Goal: Transaction & Acquisition: Purchase product/service

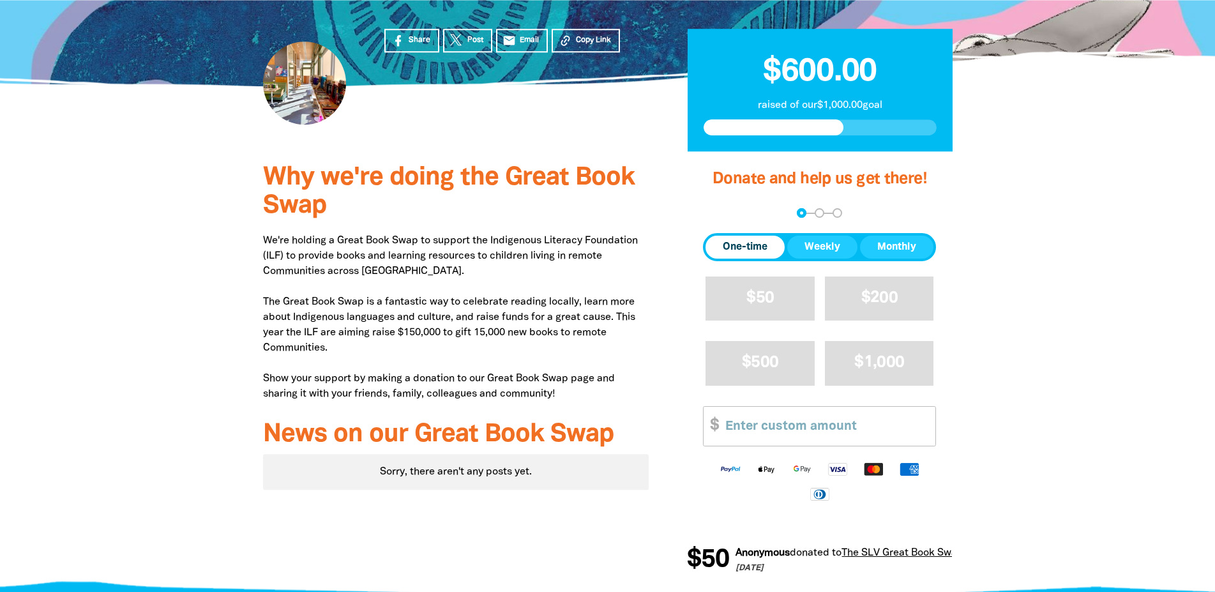
scroll to position [434, 0]
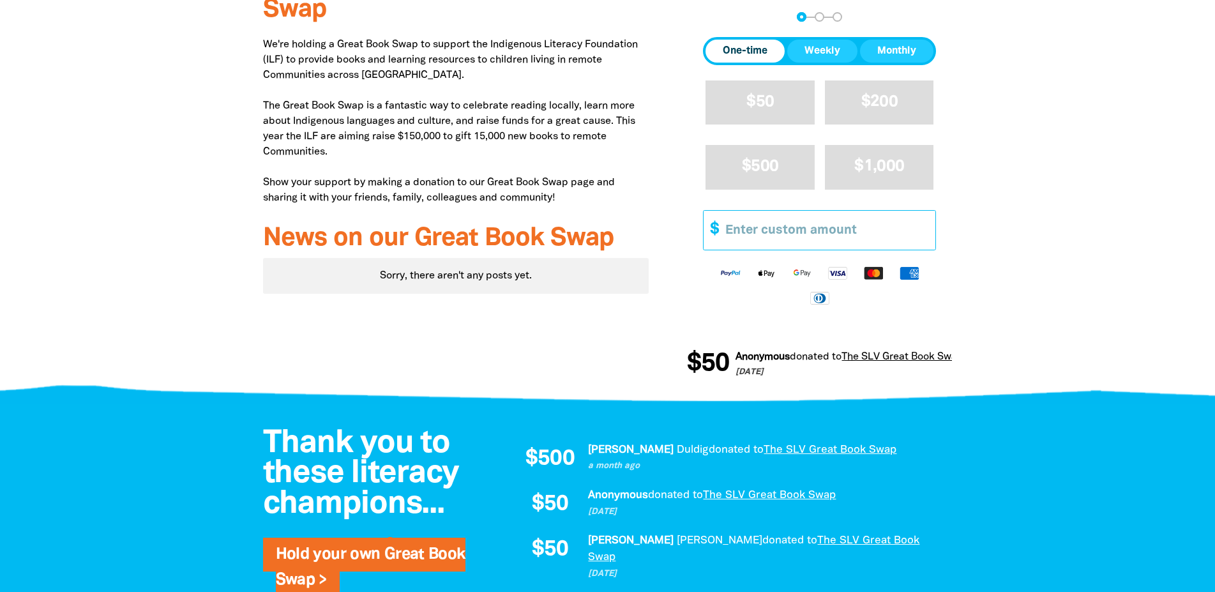
click at [777, 250] on input "Other Amount" at bounding box center [825, 230] width 219 height 39
type input "3"
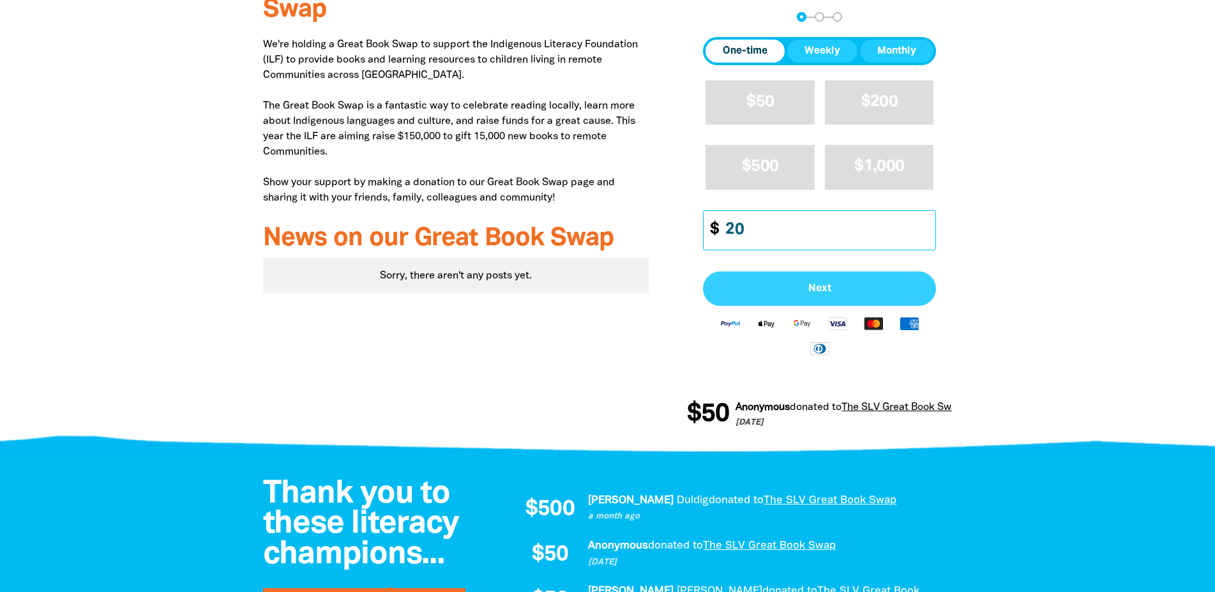
type input "20"
click at [819, 294] on span "Next" at bounding box center [819, 288] width 205 height 10
select select "AU"
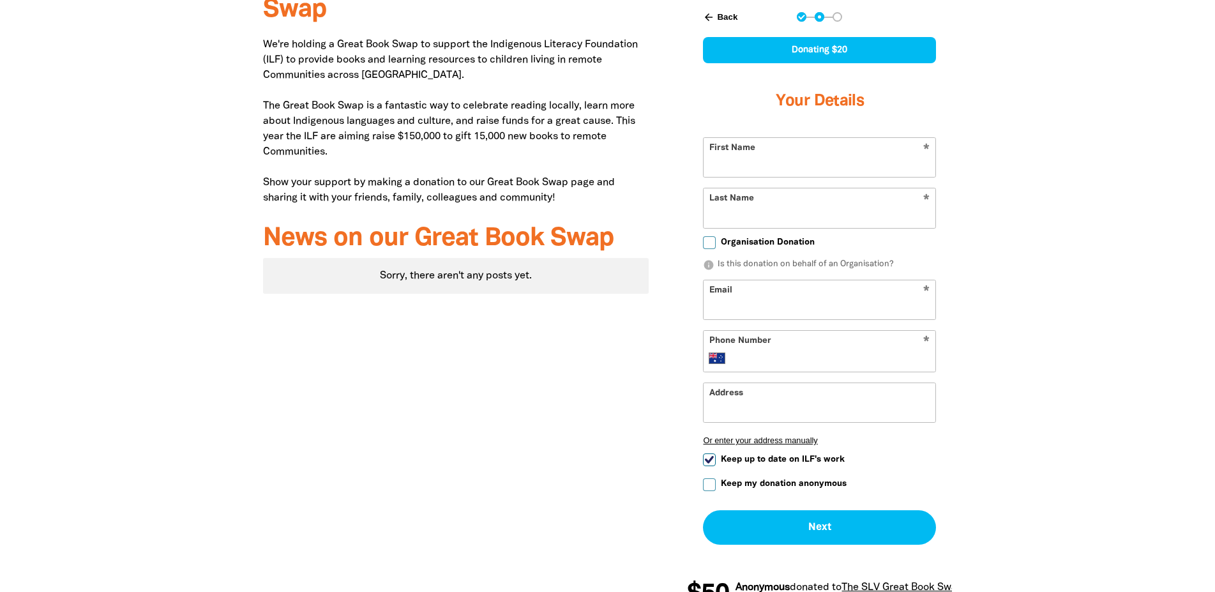
click at [769, 177] on input "First Name" at bounding box center [819, 157] width 232 height 39
type input "Angus"
type input "[PERSON_NAME]"
click at [737, 319] on input "Email" at bounding box center [819, 299] width 232 height 39
type input "[EMAIL_ADDRESS][DOMAIN_NAME]"
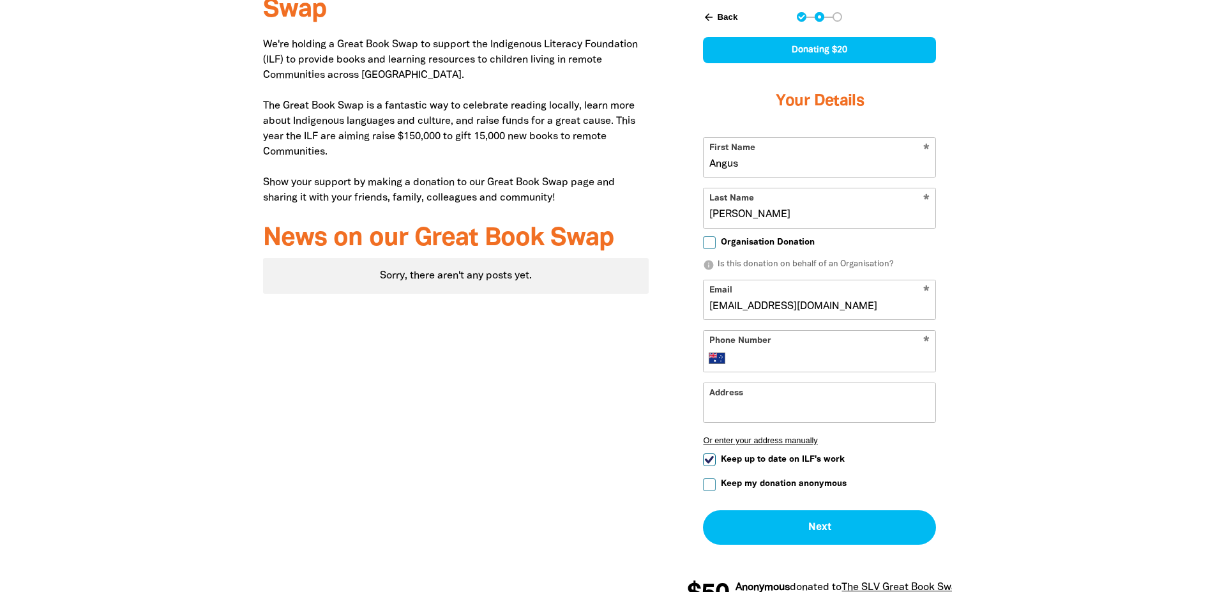
click at [747, 366] on input "Phone Number" at bounding box center [832, 357] width 195 height 15
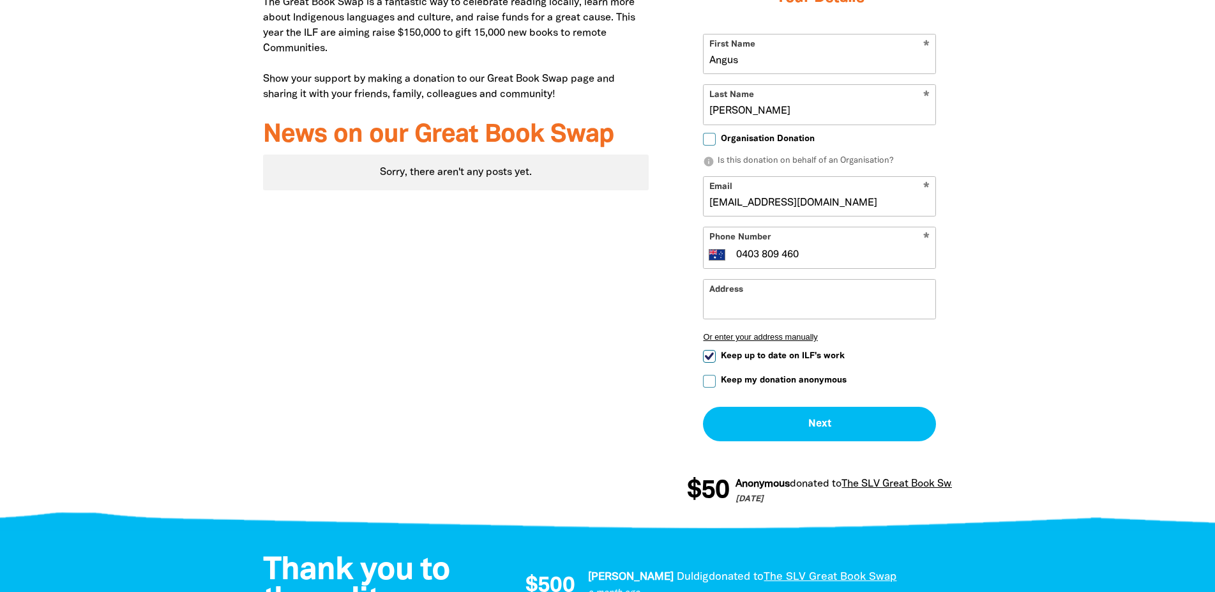
scroll to position [694, 0]
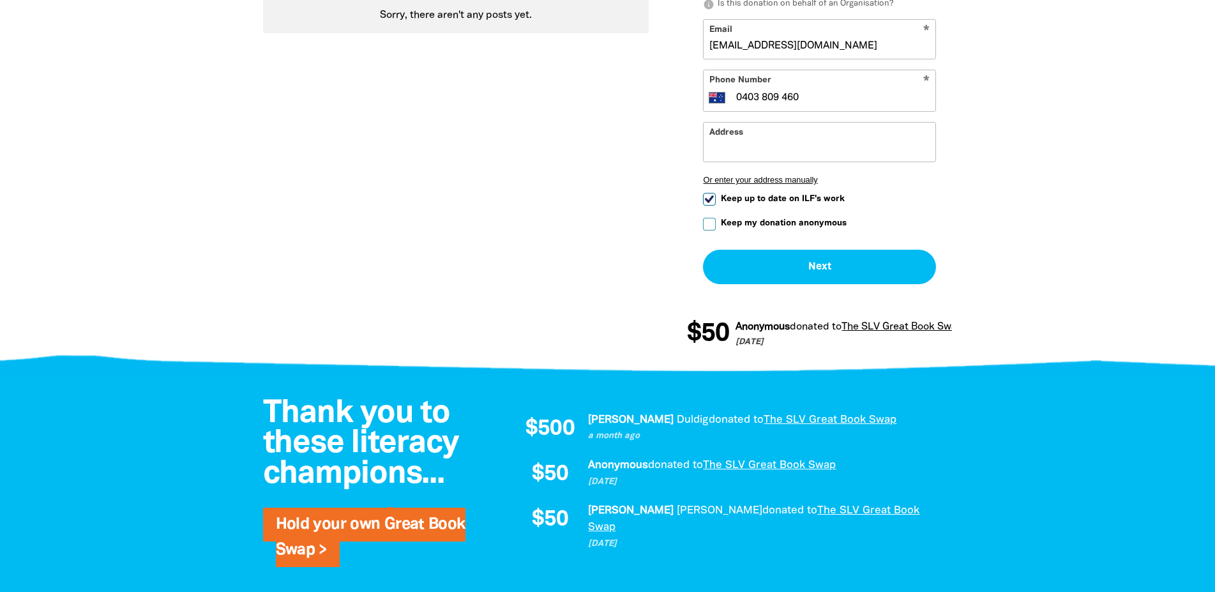
type input "0403 809 460"
click at [712, 230] on input "Keep my donation anonymous" at bounding box center [709, 224] width 13 height 13
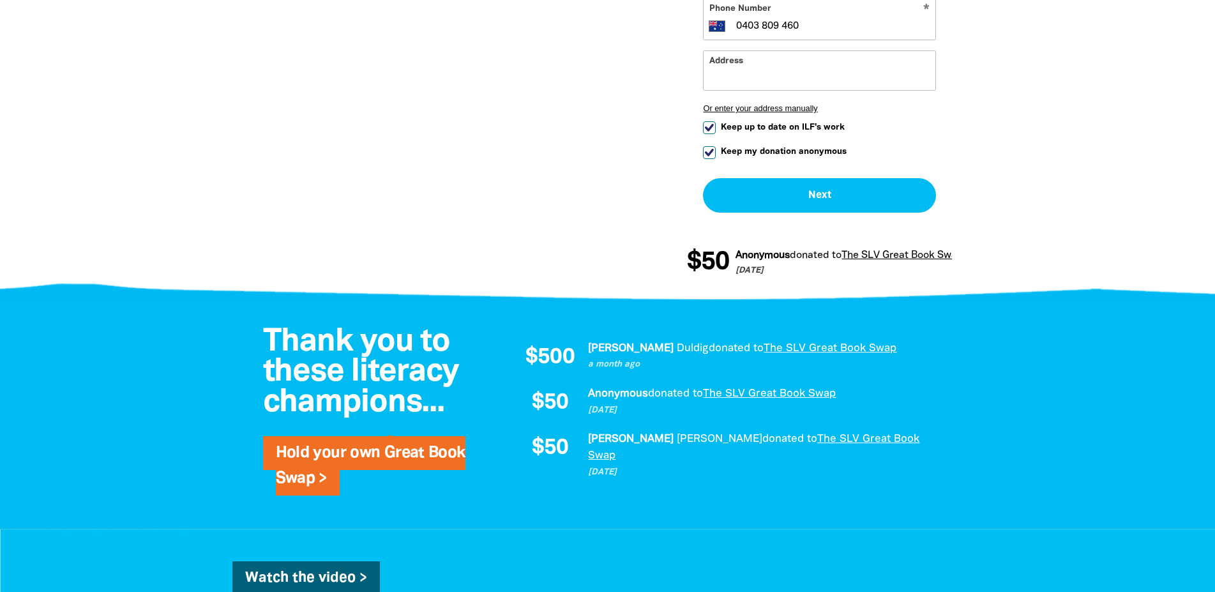
scroll to position [781, 0]
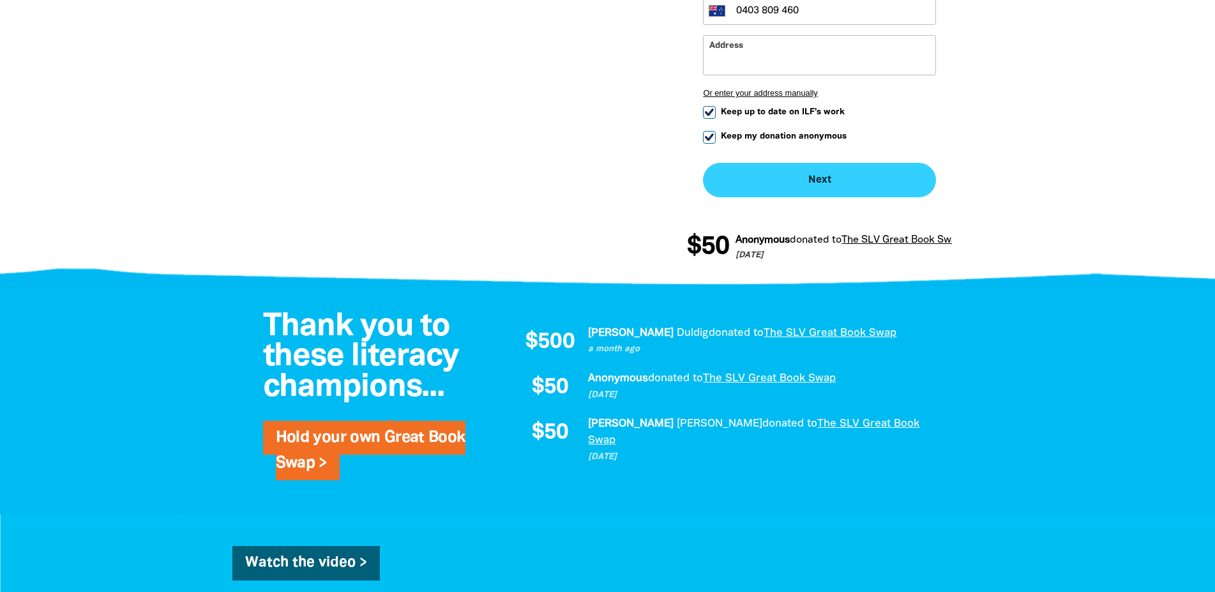
click at [820, 197] on button "Next chevron_right" at bounding box center [819, 180] width 233 height 34
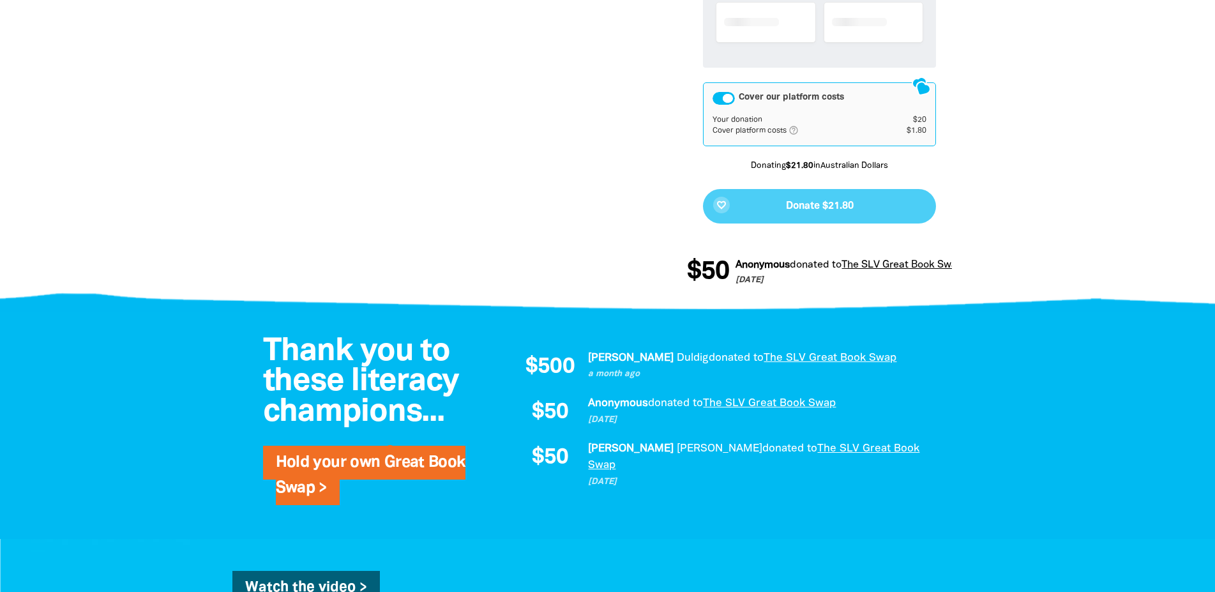
checkbox input "false"
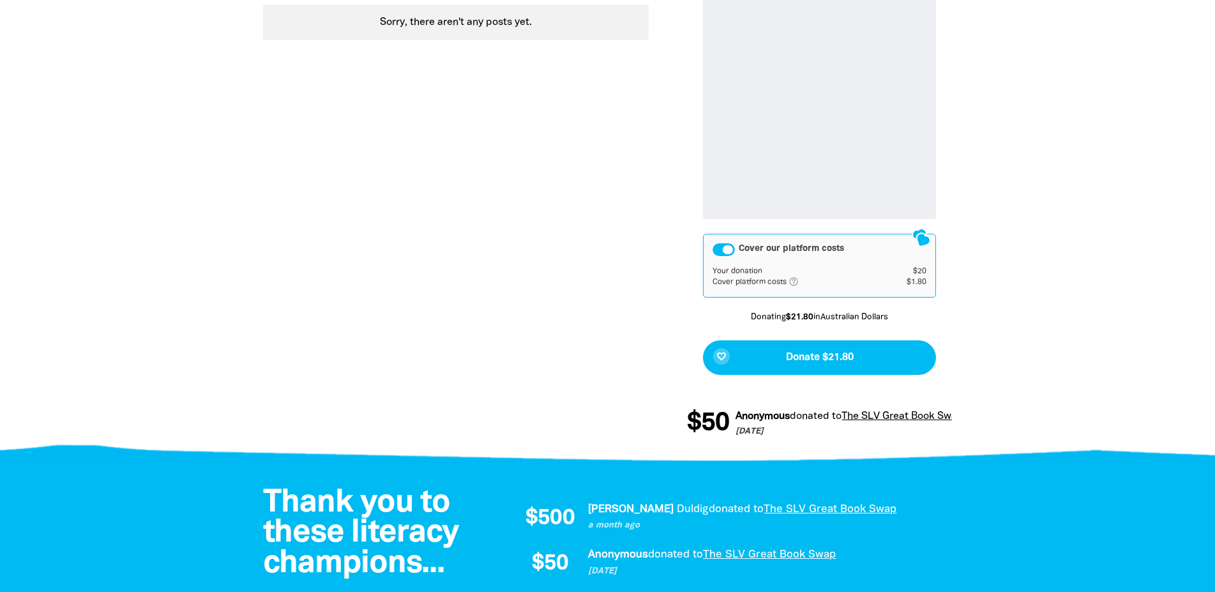
scroll to position [746, 0]
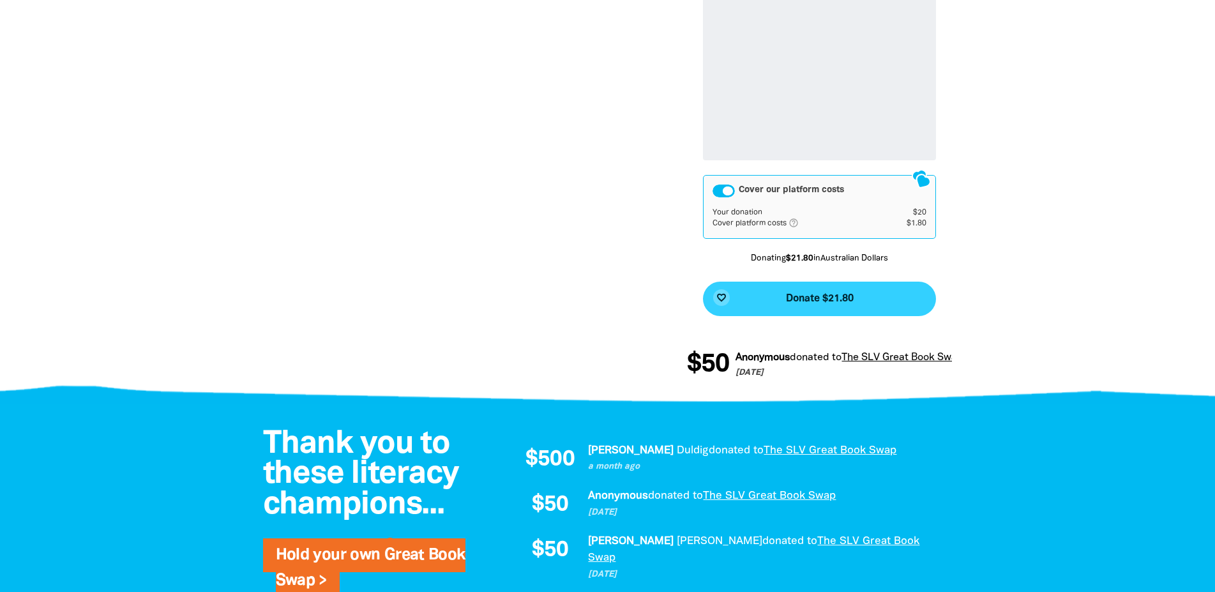
click at [819, 316] on button "favorite_border Donate $21.80" at bounding box center [819, 298] width 233 height 34
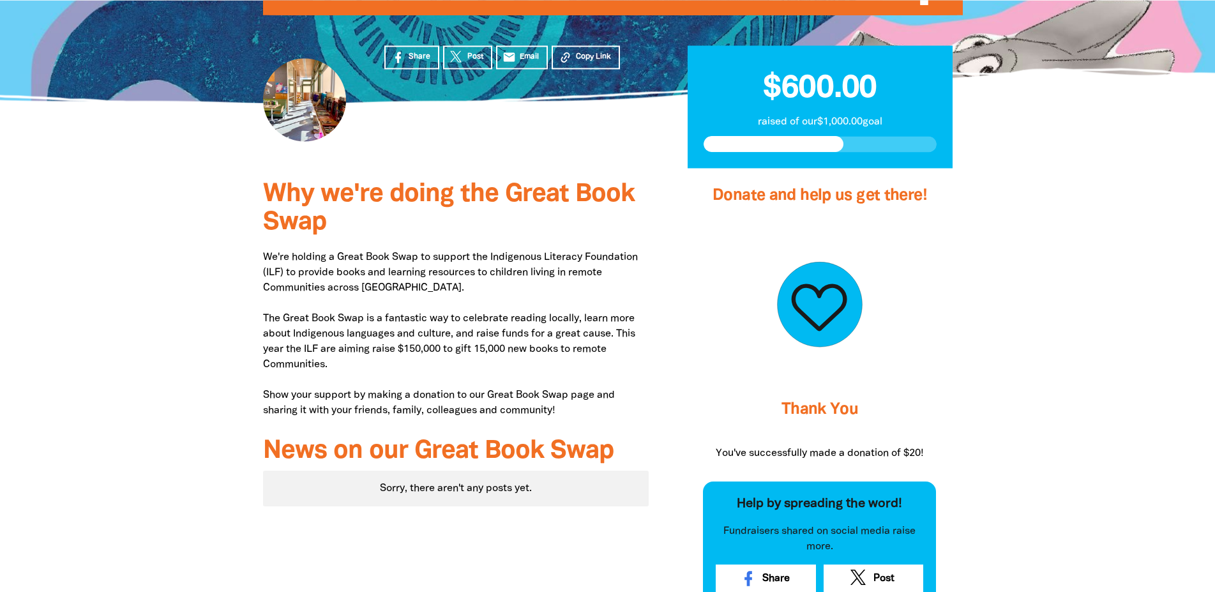
scroll to position [0, 0]
